Goal: Task Accomplishment & Management: Complete application form

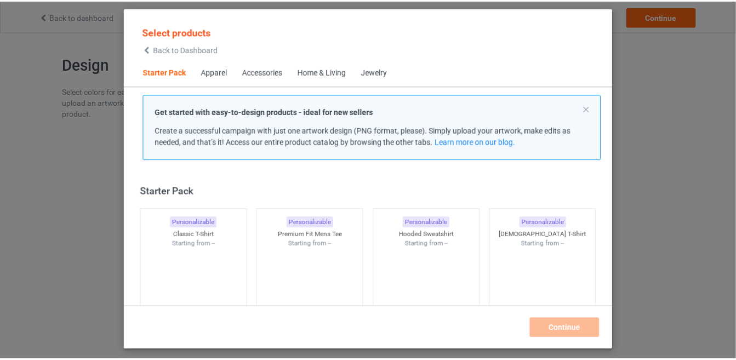
scroll to position [13, 0]
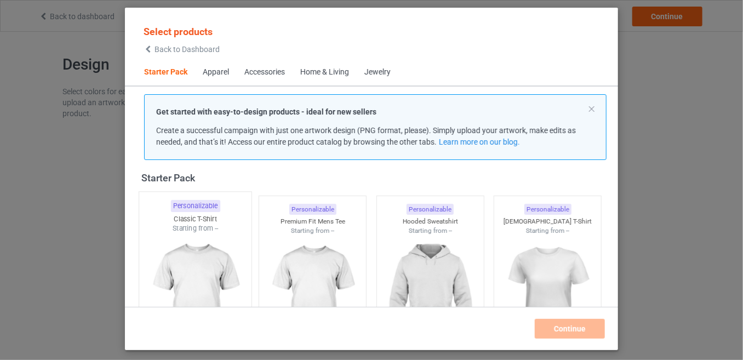
click at [197, 231] on div "Starting from --" at bounding box center [195, 228] width 112 height 9
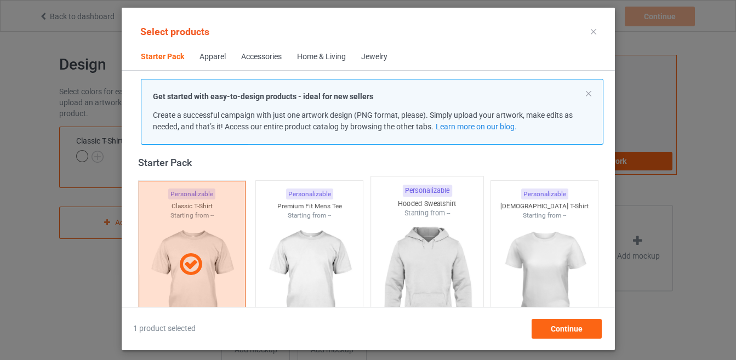
click at [428, 254] on img at bounding box center [426, 282] width 103 height 129
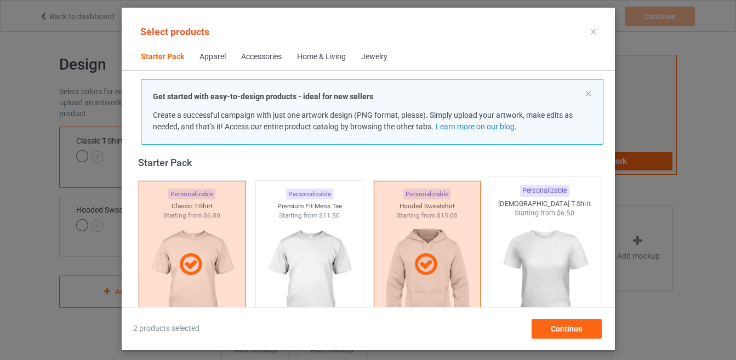
click at [515, 256] on img at bounding box center [544, 282] width 103 height 129
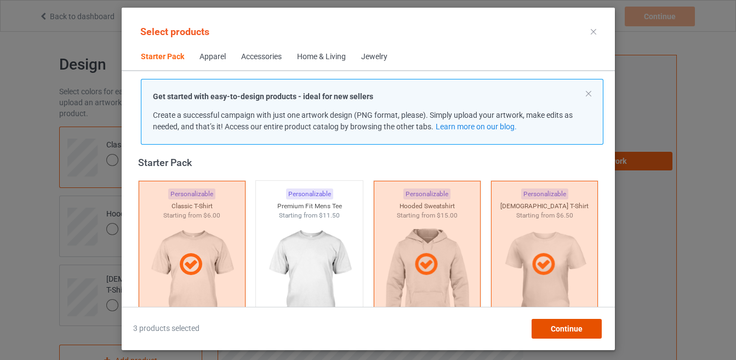
click at [558, 325] on span "Continue" at bounding box center [566, 328] width 32 height 9
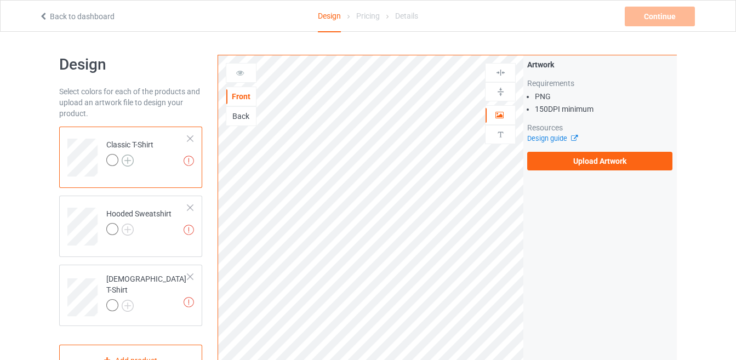
click at [128, 161] on img at bounding box center [128, 161] width 12 height 12
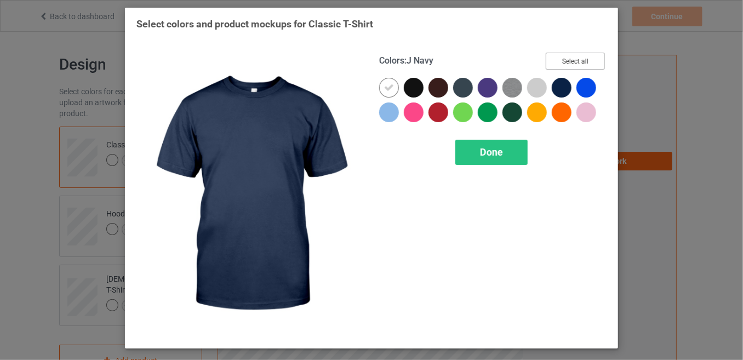
click at [573, 54] on button "Select all" at bounding box center [575, 61] width 59 height 17
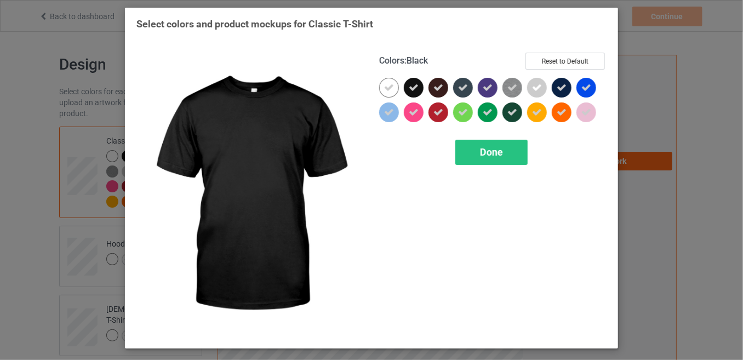
click at [421, 82] on div at bounding box center [414, 88] width 20 height 20
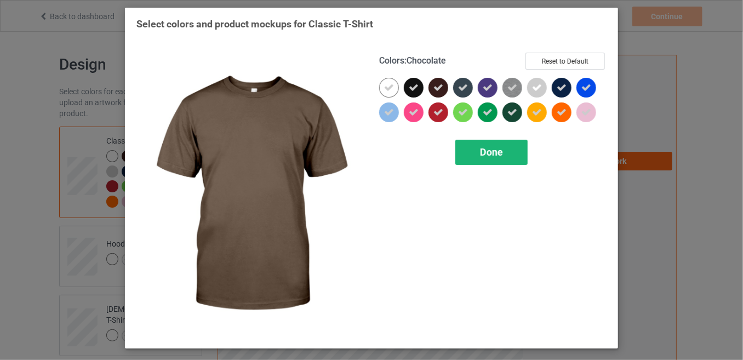
click at [481, 157] on div "Done" at bounding box center [491, 152] width 72 height 25
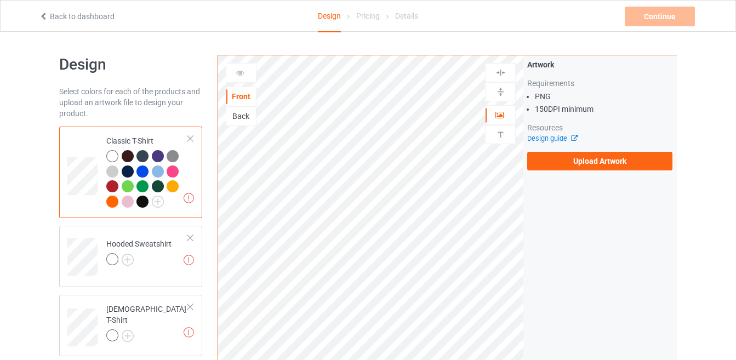
click at [142, 199] on div at bounding box center [142, 202] width 12 height 12
click at [127, 262] on img at bounding box center [128, 260] width 12 height 12
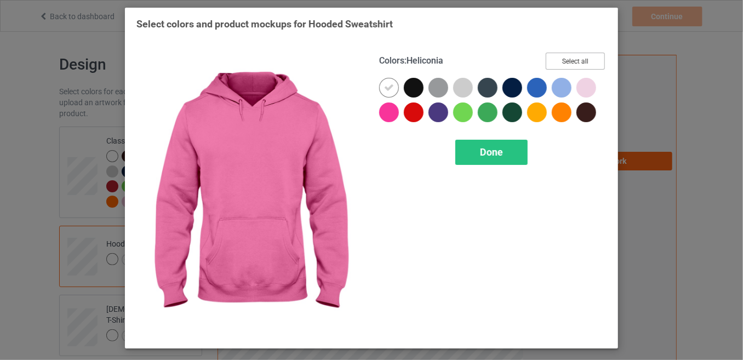
click at [580, 61] on button "Select all" at bounding box center [575, 61] width 59 height 17
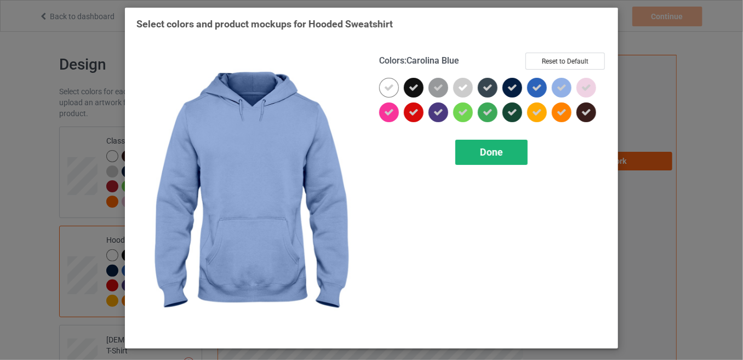
click at [490, 151] on span "Done" at bounding box center [491, 152] width 23 height 12
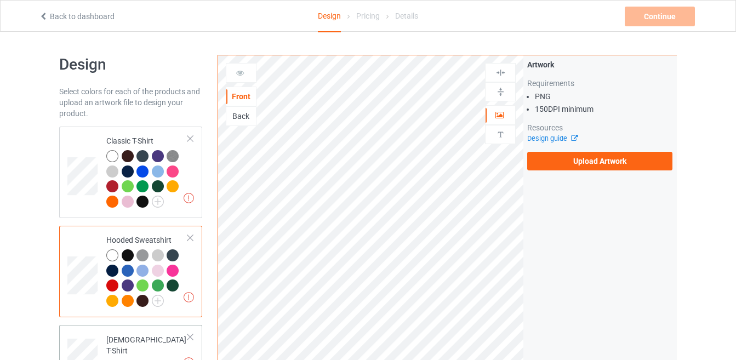
click at [124, 359] on img at bounding box center [128, 366] width 12 height 12
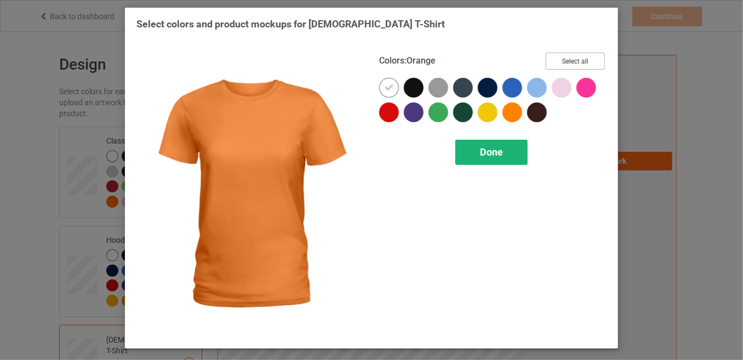
drag, startPoint x: 576, startPoint y: 58, endPoint x: 503, endPoint y: 150, distance: 117.8
click at [503, 150] on div "Colors : Orange Select all Done" at bounding box center [493, 195] width 243 height 300
click at [568, 56] on button "Select all" at bounding box center [575, 61] width 59 height 17
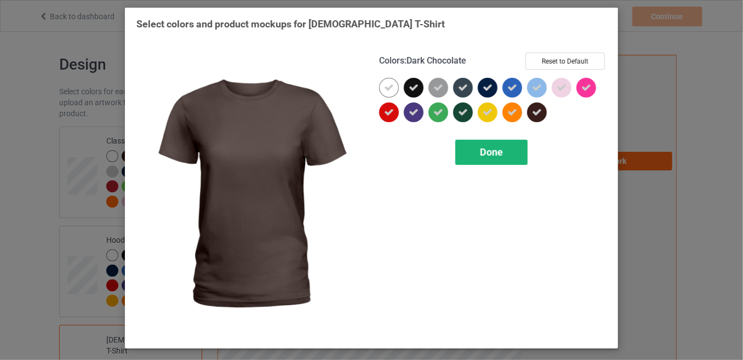
click at [501, 159] on div "Done" at bounding box center [491, 152] width 72 height 25
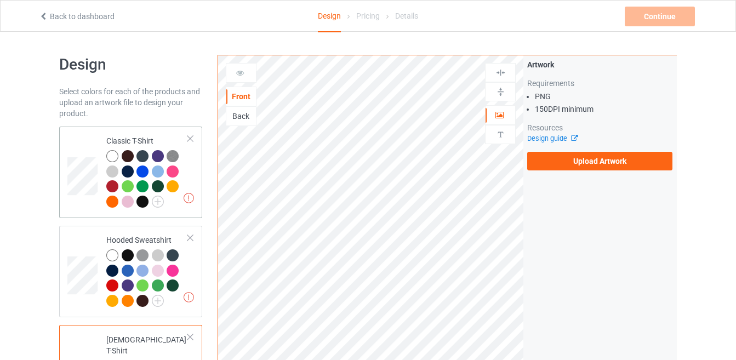
click at [195, 151] on div "Missing artworks Classic T-Shirt" at bounding box center [130, 173] width 143 height 92
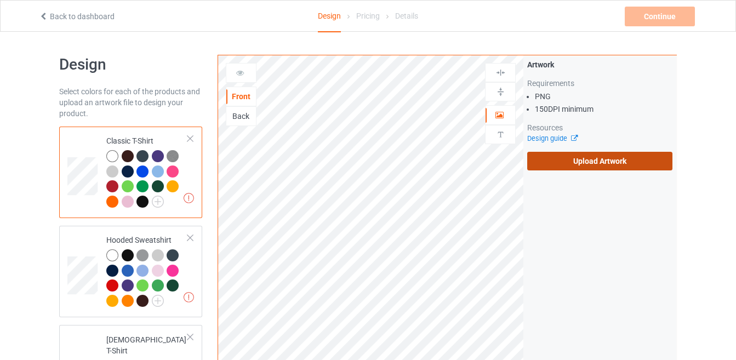
click at [534, 155] on label "Upload Artwork" at bounding box center [599, 161] width 145 height 19
click at [0, 0] on input "Upload Artwork" at bounding box center [0, 0] width 0 height 0
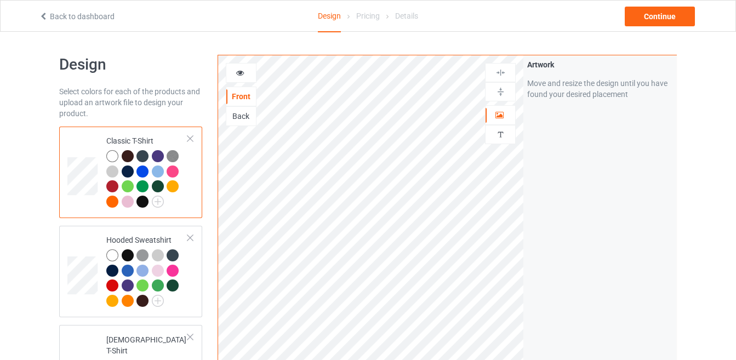
click at [140, 207] on div at bounding box center [142, 202] width 12 height 12
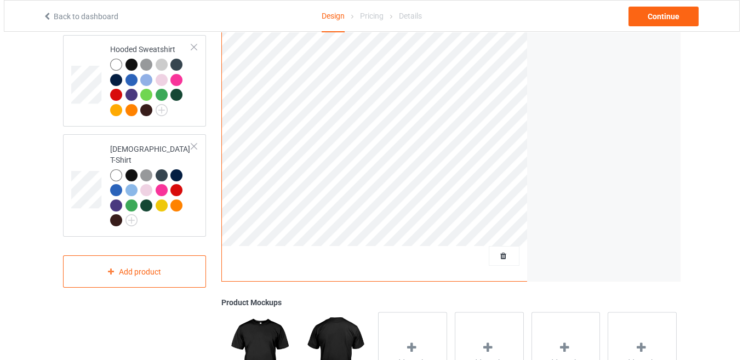
scroll to position [190, 0]
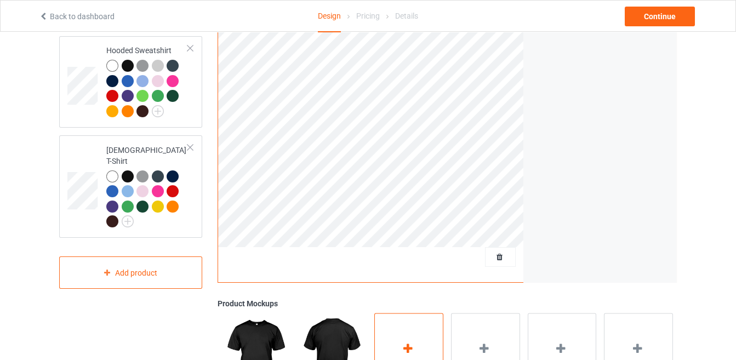
click at [408, 340] on div "Add mockup" at bounding box center [408, 356] width 69 height 86
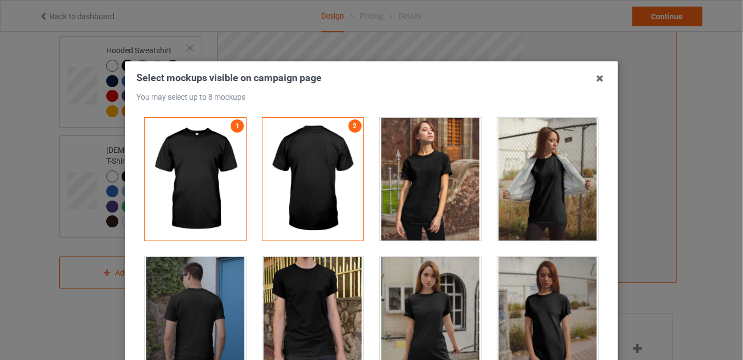
click at [435, 191] on div at bounding box center [430, 179] width 101 height 123
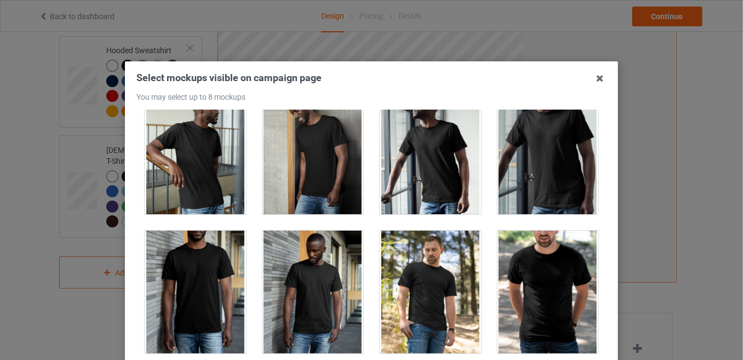
scroll to position [148, 0]
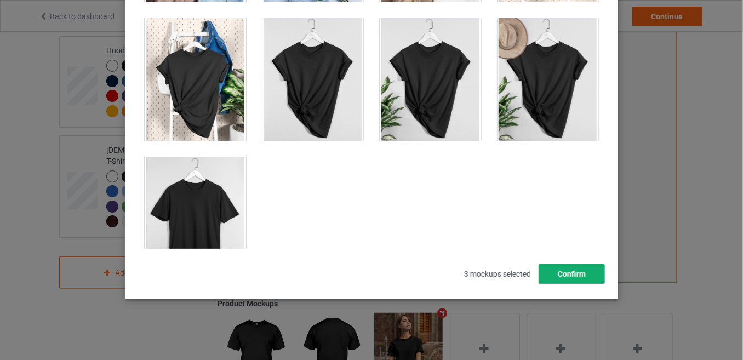
click at [554, 267] on button "Confirm" at bounding box center [572, 274] width 66 height 20
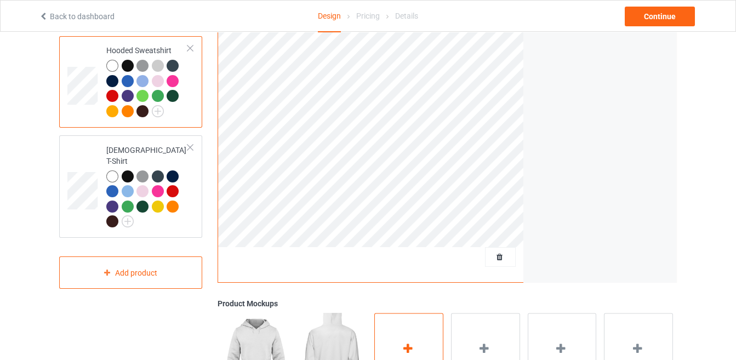
click at [377, 332] on div "Add mockup" at bounding box center [408, 356] width 69 height 86
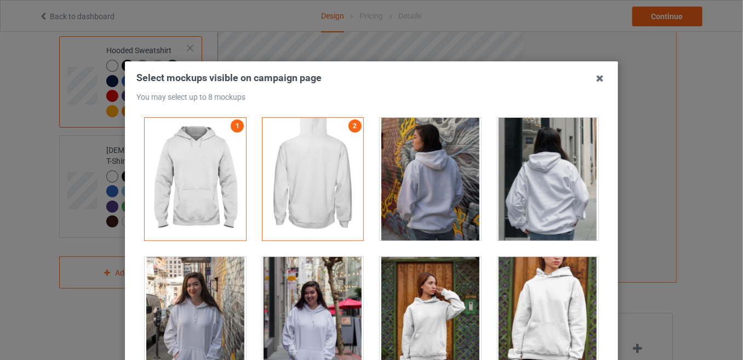
click at [190, 295] on div at bounding box center [195, 318] width 101 height 123
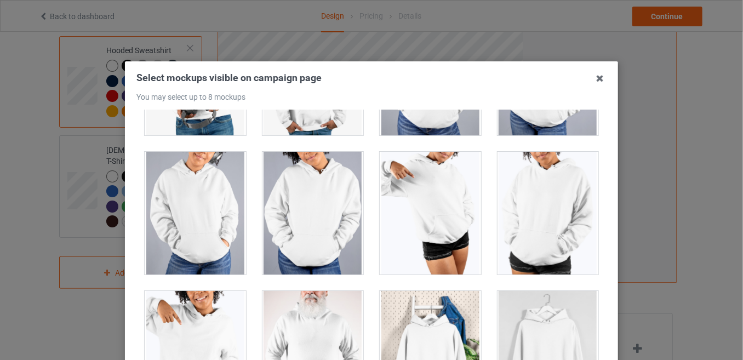
scroll to position [148, 0]
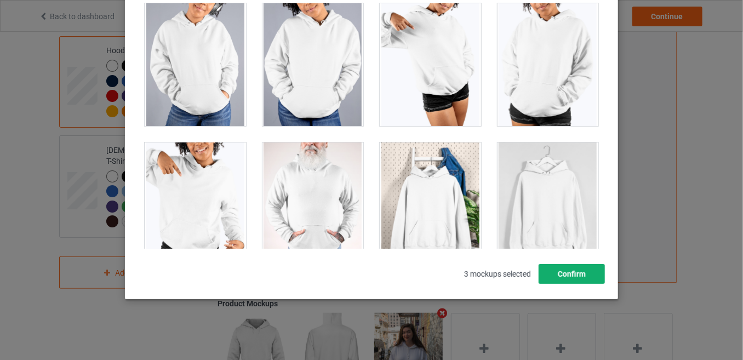
click at [581, 271] on button "Confirm" at bounding box center [572, 274] width 66 height 20
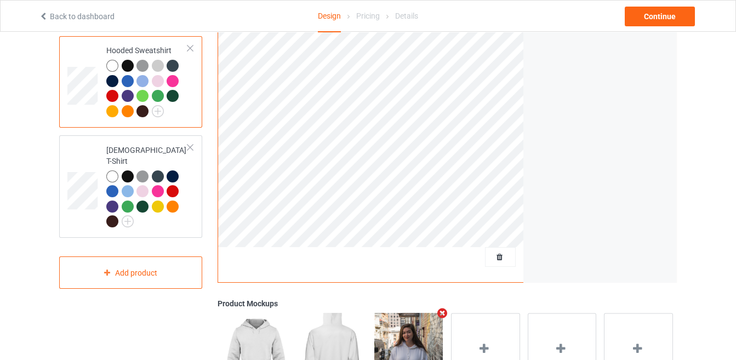
click at [125, 67] on div at bounding box center [128, 66] width 12 height 12
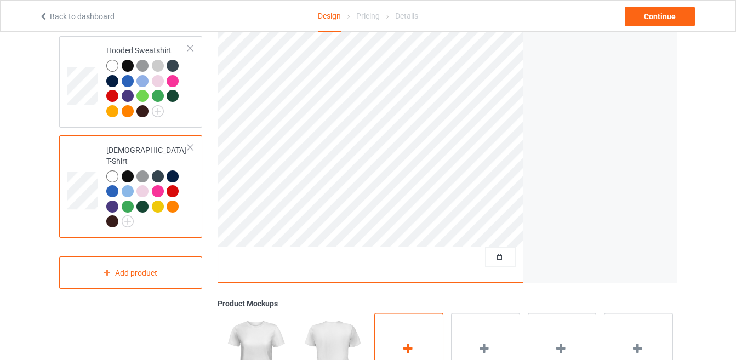
click at [405, 336] on div "Add mockup" at bounding box center [408, 356] width 69 height 86
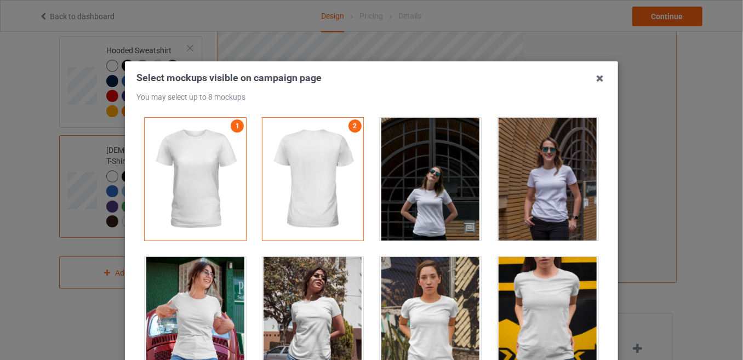
click at [209, 290] on div at bounding box center [195, 318] width 101 height 123
click at [282, 305] on div at bounding box center [312, 318] width 101 height 123
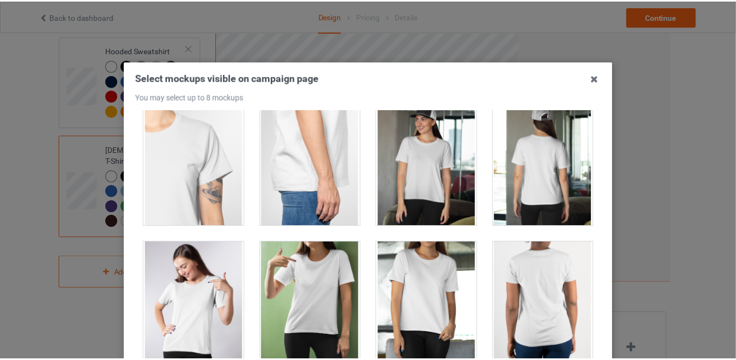
scroll to position [148, 0]
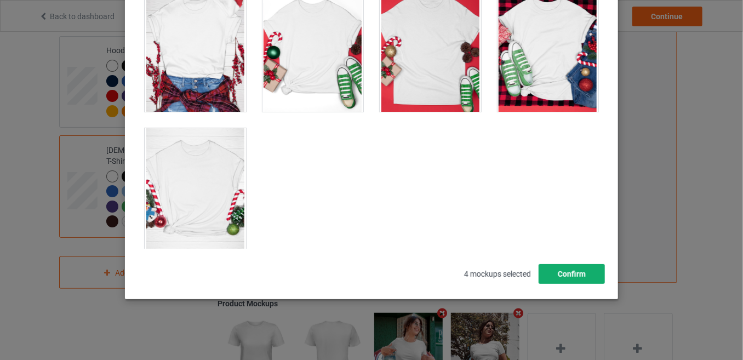
click at [575, 276] on button "Confirm" at bounding box center [572, 274] width 66 height 20
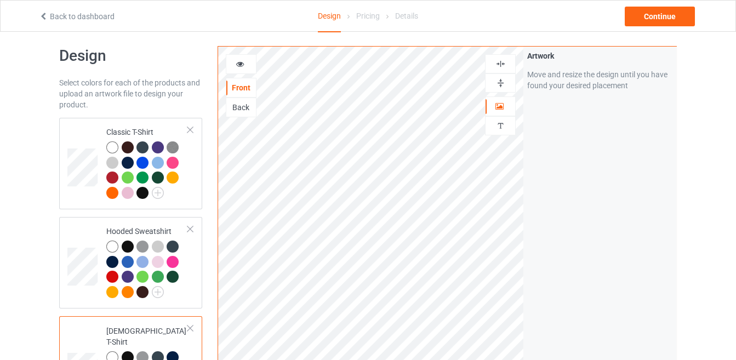
scroll to position [0, 0]
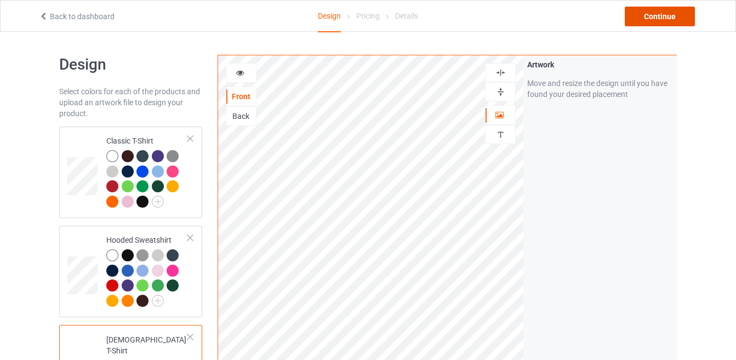
click at [636, 20] on div "Continue" at bounding box center [660, 17] width 70 height 20
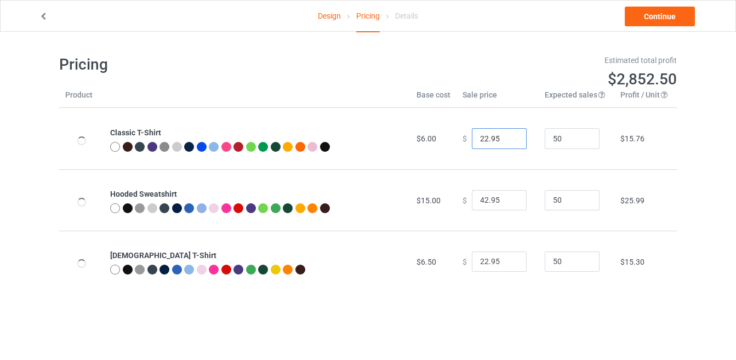
click at [482, 138] on input "22.95" at bounding box center [499, 138] width 55 height 21
type input "19.95"
click at [482, 196] on input "42.95" at bounding box center [499, 200] width 55 height 21
type input "40.95"
click at [482, 260] on input "22.95" at bounding box center [499, 262] width 55 height 21
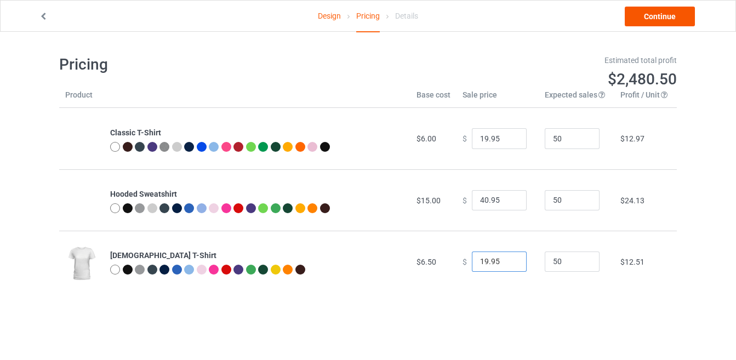
type input "19.95"
click at [662, 15] on link "Continue" at bounding box center [660, 17] width 70 height 20
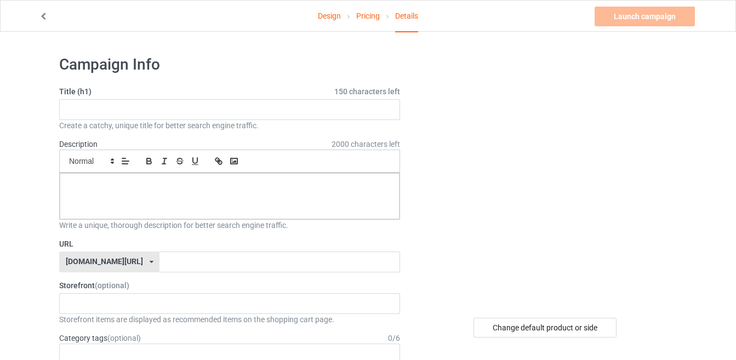
click at [42, 18] on icon at bounding box center [43, 15] width 9 height 8
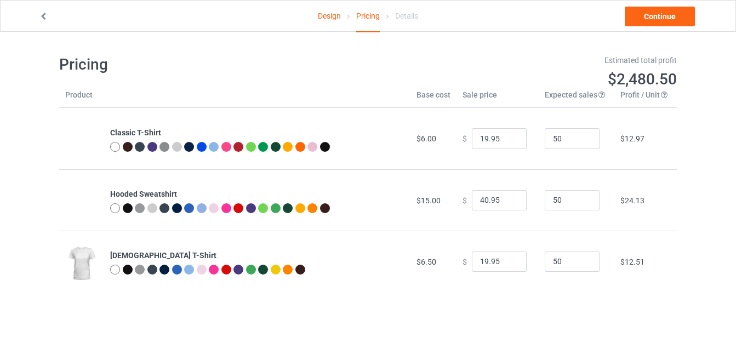
click at [42, 18] on icon at bounding box center [43, 15] width 9 height 8
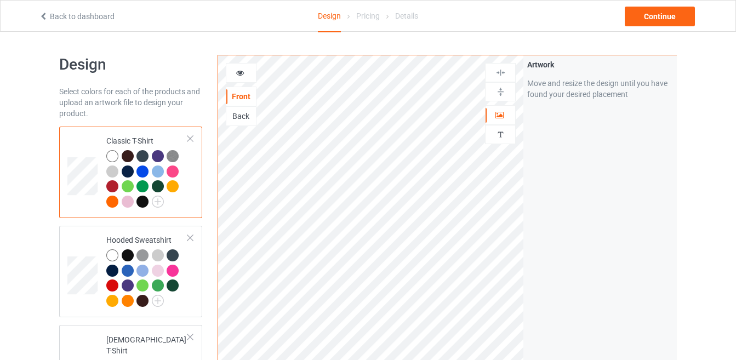
click at [141, 204] on div at bounding box center [142, 202] width 12 height 12
click at [125, 252] on div at bounding box center [128, 255] width 12 height 12
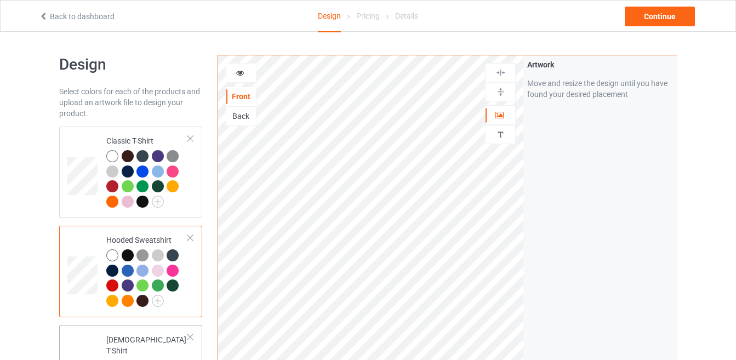
click at [126, 359] on div at bounding box center [128, 366] width 12 height 12
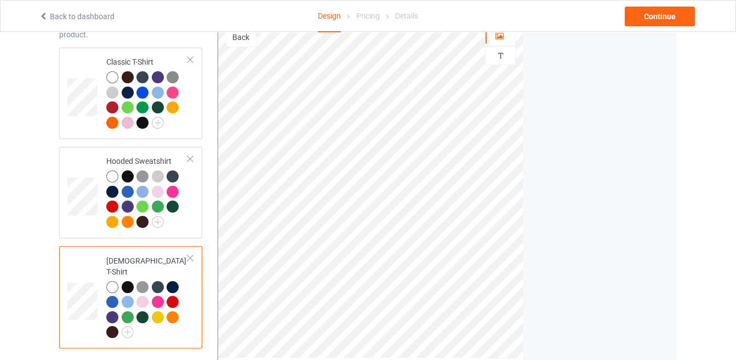
scroll to position [80, 0]
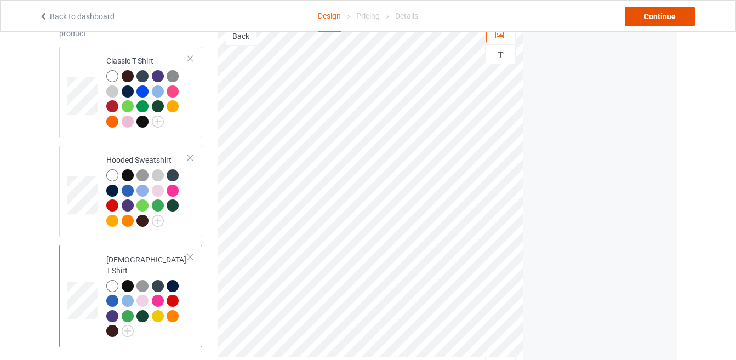
click at [642, 10] on div "Continue" at bounding box center [660, 17] width 70 height 20
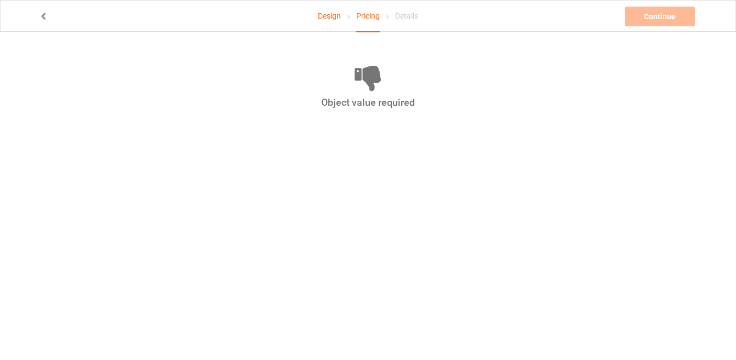
click at [43, 19] on icon at bounding box center [43, 15] width 9 height 8
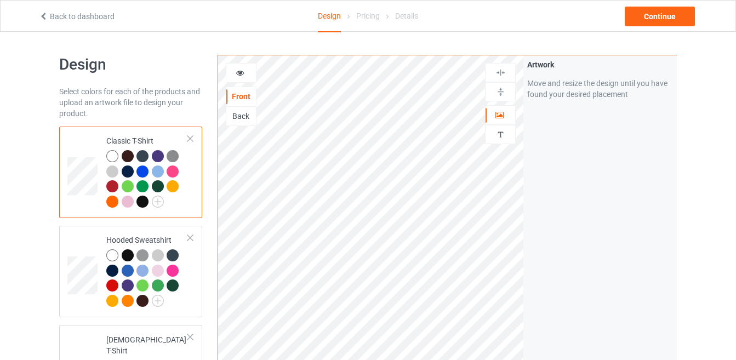
click at [146, 203] on div at bounding box center [142, 202] width 12 height 12
click at [156, 204] on img at bounding box center [158, 202] width 12 height 12
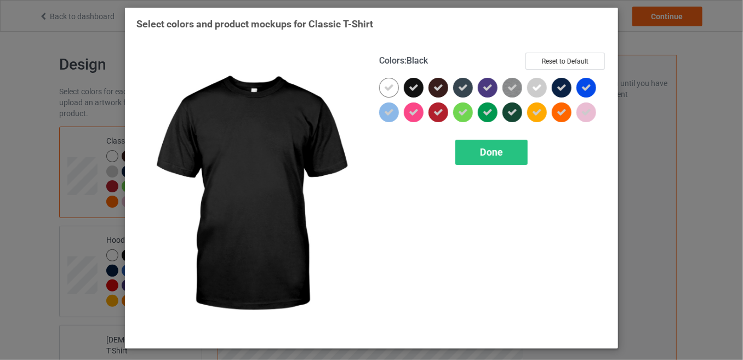
click at [415, 88] on icon at bounding box center [414, 88] width 10 height 10
click at [415, 88] on div at bounding box center [414, 88] width 20 height 20
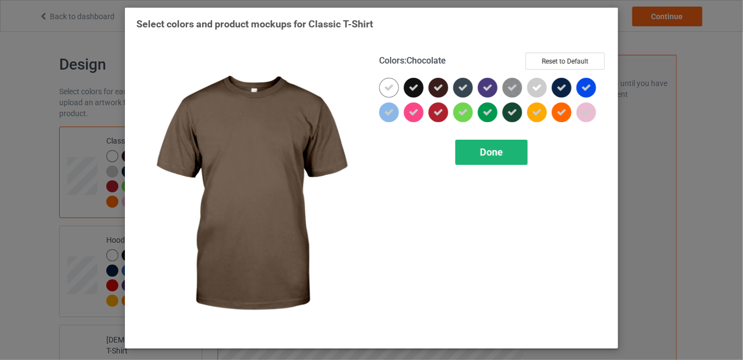
click at [475, 151] on div "Done" at bounding box center [491, 152] width 72 height 25
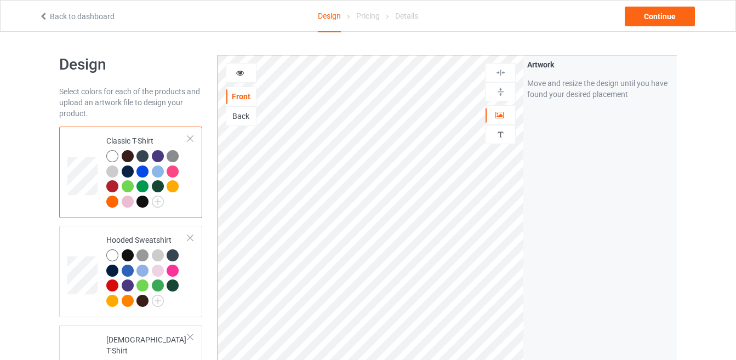
click at [142, 200] on div at bounding box center [142, 202] width 12 height 12
click at [152, 200] on img at bounding box center [158, 202] width 12 height 12
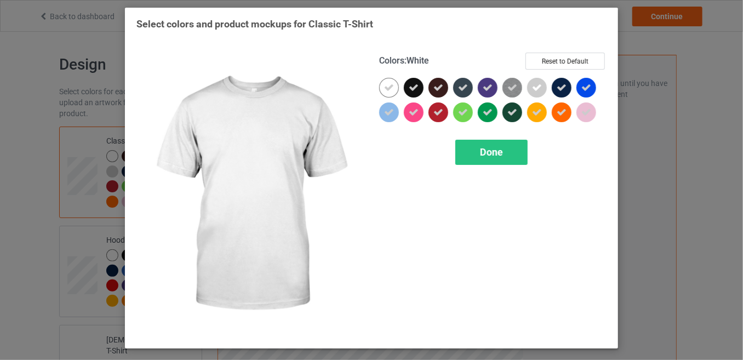
click at [385, 79] on div at bounding box center [389, 88] width 20 height 20
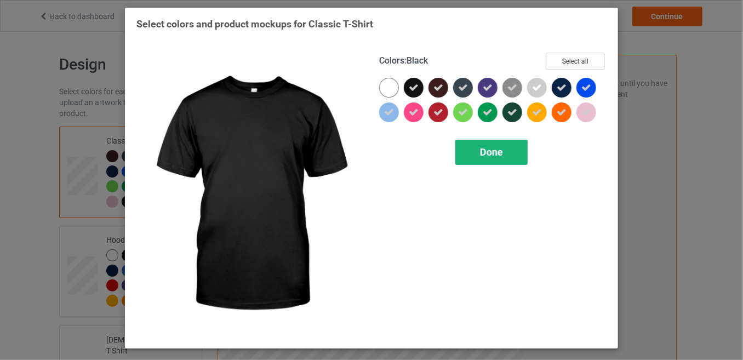
click at [488, 151] on span "Done" at bounding box center [491, 152] width 23 height 12
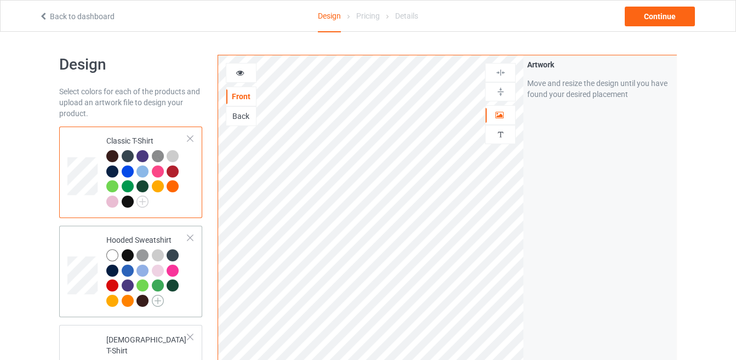
click at [155, 302] on img at bounding box center [158, 301] width 12 height 12
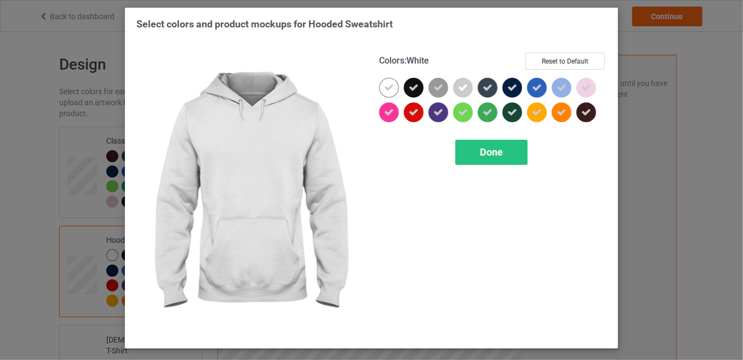
click at [383, 87] on div at bounding box center [389, 88] width 20 height 20
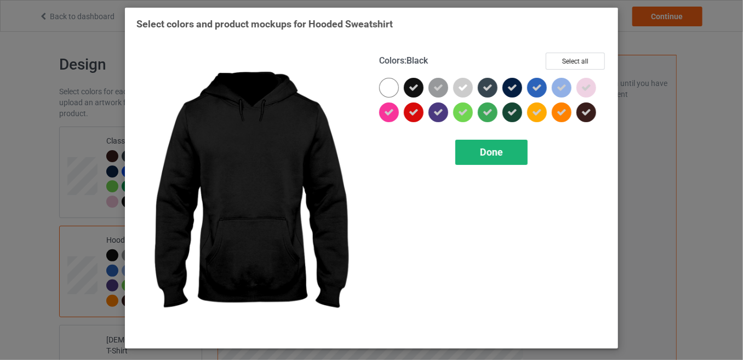
click at [484, 152] on span "Done" at bounding box center [491, 152] width 23 height 12
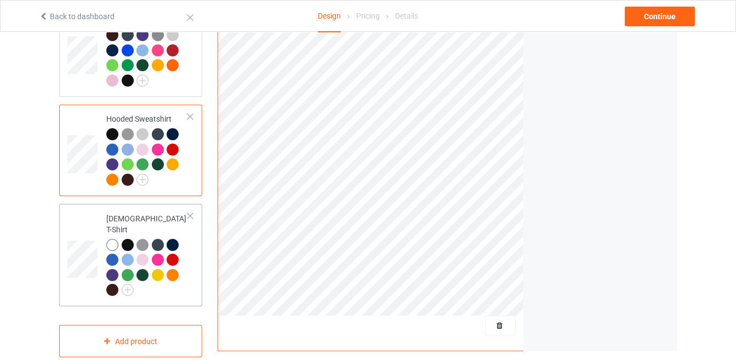
scroll to position [138, 0]
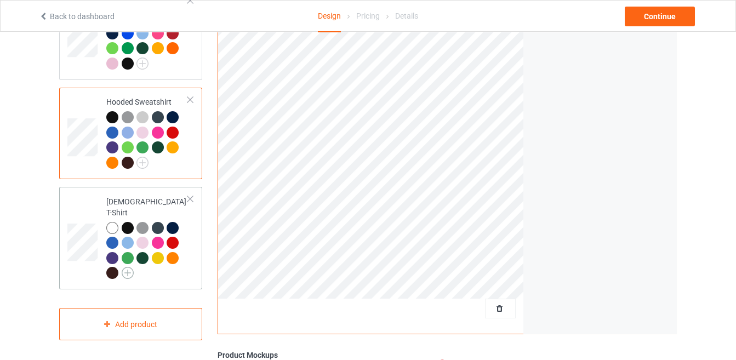
click at [129, 267] on img at bounding box center [128, 273] width 12 height 12
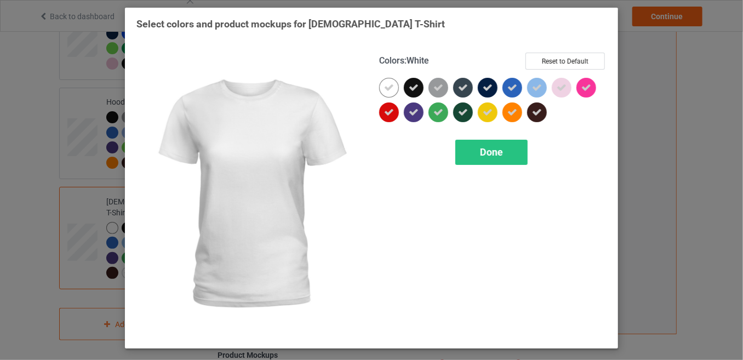
click at [391, 83] on icon at bounding box center [389, 88] width 10 height 10
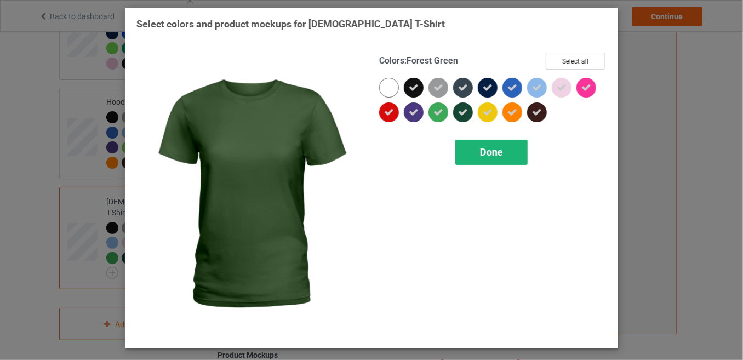
click at [477, 143] on div "Done" at bounding box center [491, 152] width 72 height 25
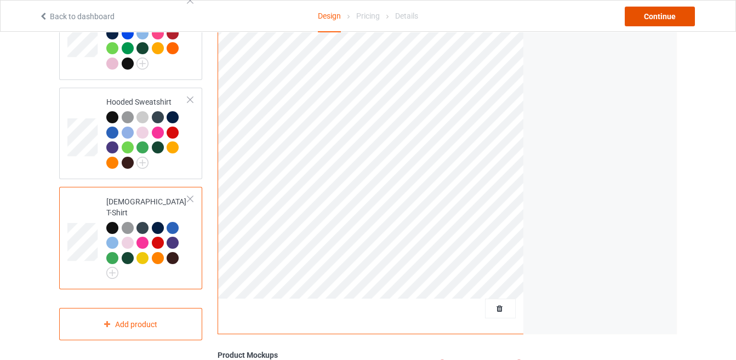
click at [679, 19] on div "Continue" at bounding box center [660, 17] width 70 height 20
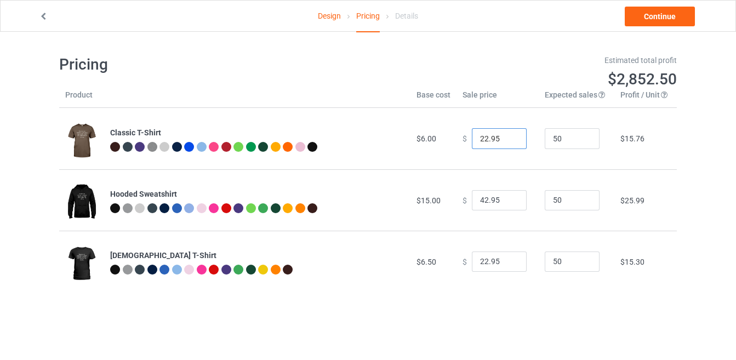
click at [481, 134] on input "22.95" at bounding box center [499, 138] width 55 height 21
type input "19.95"
click at [482, 195] on input "42.95" at bounding box center [499, 200] width 55 height 21
type input "40.95"
drag, startPoint x: 482, startPoint y: 259, endPoint x: 471, endPoint y: 260, distance: 11.0
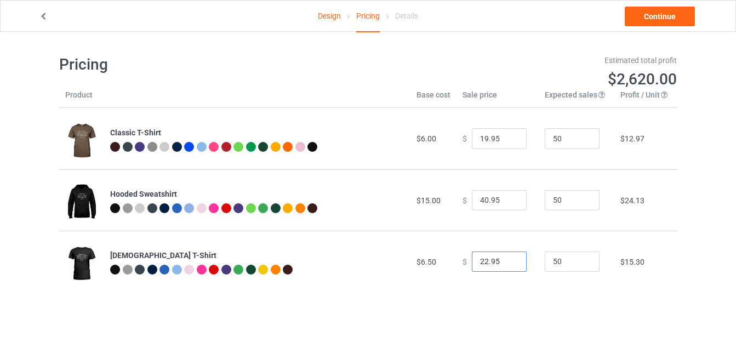
click at [472, 260] on input "22.95" at bounding box center [499, 262] width 55 height 21
type input "119.95"
click at [644, 15] on link "Continue" at bounding box center [660, 17] width 70 height 20
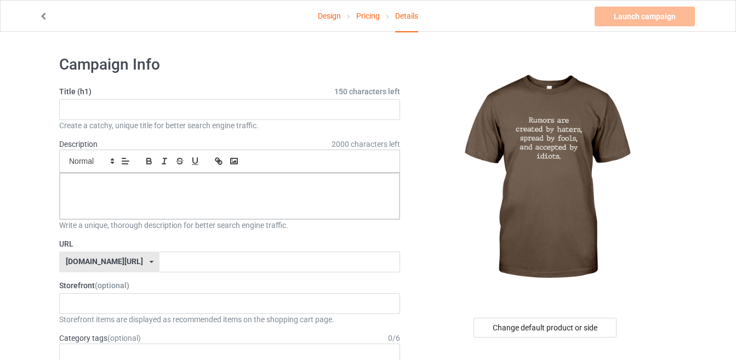
click at [268, 96] on label "Title (h1) 150 characters left" at bounding box center [229, 91] width 341 height 11
click at [272, 105] on input "text" at bounding box center [229, 109] width 341 height 21
paste input "t"
type input "t"
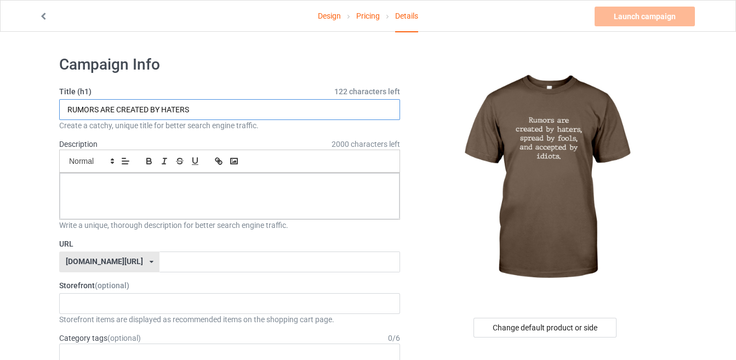
drag, startPoint x: 272, startPoint y: 105, endPoint x: 44, endPoint y: 97, distance: 228.6
type input "RUMORS ARE CREATED BY HATERS"
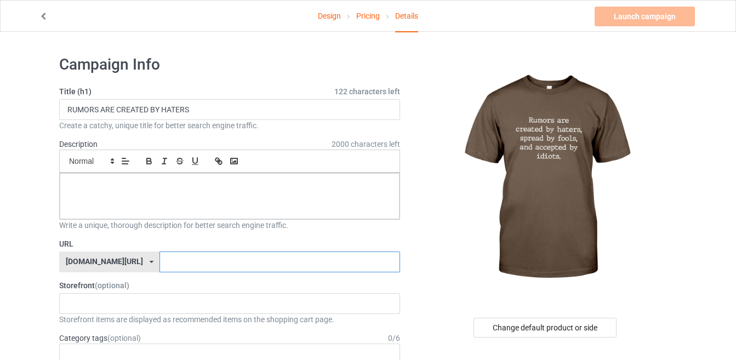
click at [163, 263] on input "text" at bounding box center [279, 262] width 240 height 21
paste input "RUMORS ARE CREATED BY HATERS"
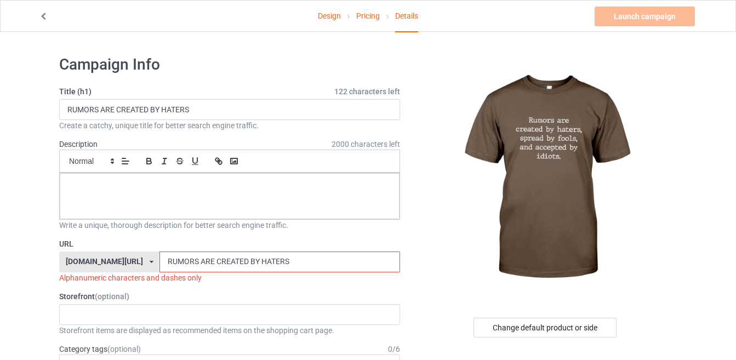
click at [230, 255] on input "RUMORS ARE CREATED BY HATERS" at bounding box center [279, 262] width 240 height 21
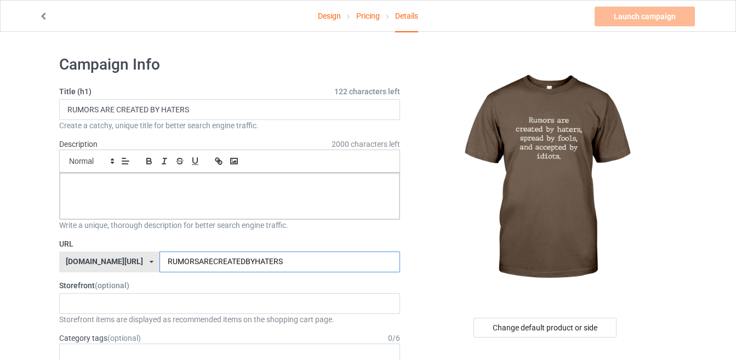
type input "RUMORSARECREATEDBYHATERS"
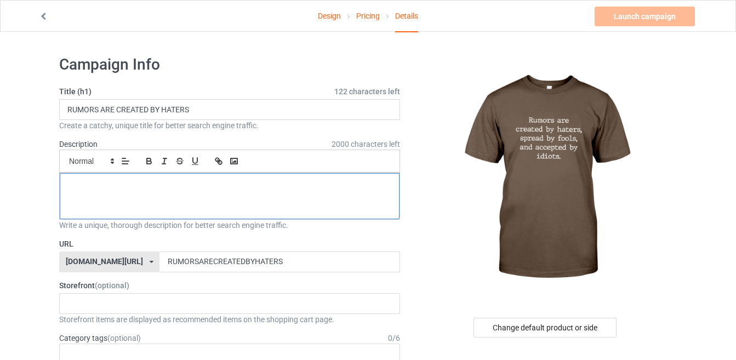
click at [246, 198] on div at bounding box center [230, 196] width 340 height 46
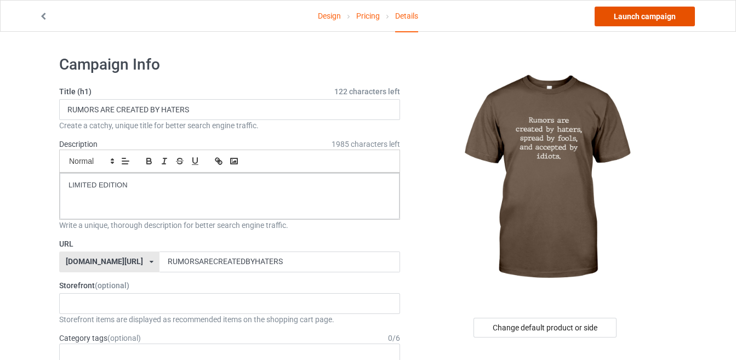
click at [614, 20] on link "Launch campaign" at bounding box center [645, 17] width 100 height 20
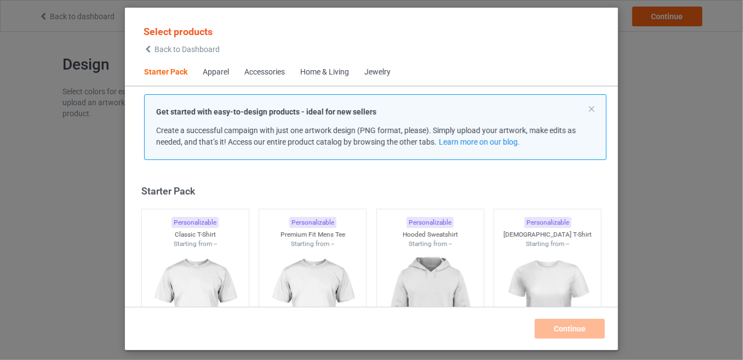
scroll to position [13, 0]
